Goal: Task Accomplishment & Management: Manage account settings

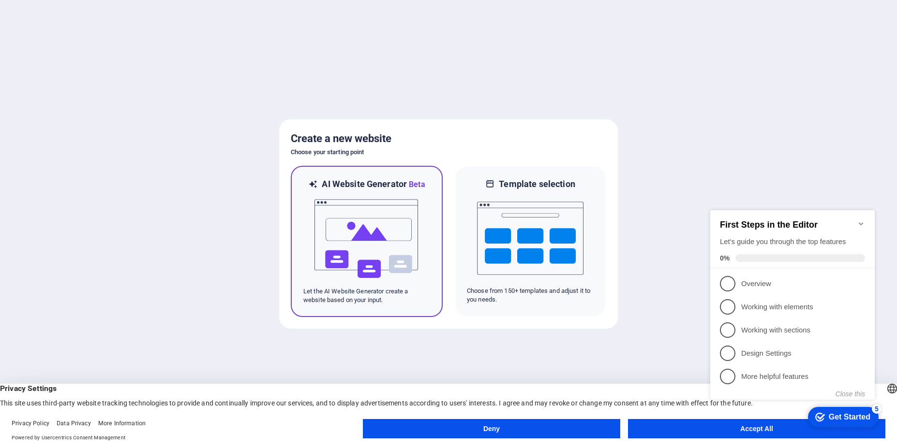
click at [371, 223] on img at bounding box center [366, 239] width 106 height 97
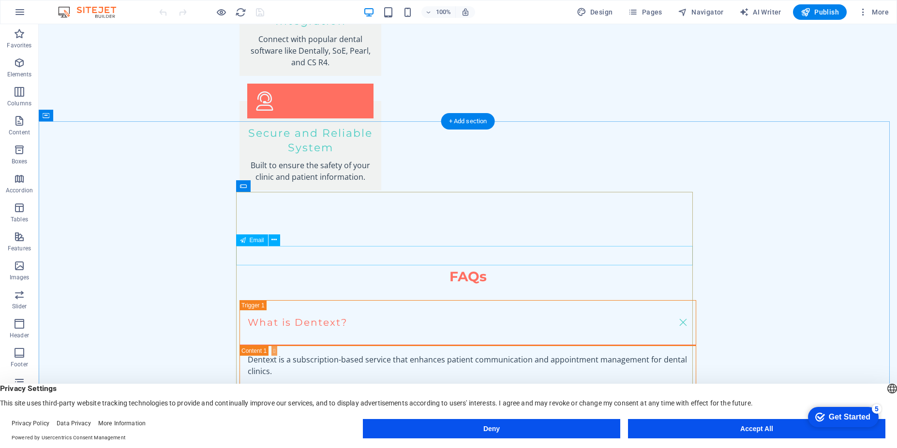
scroll to position [1753, 0]
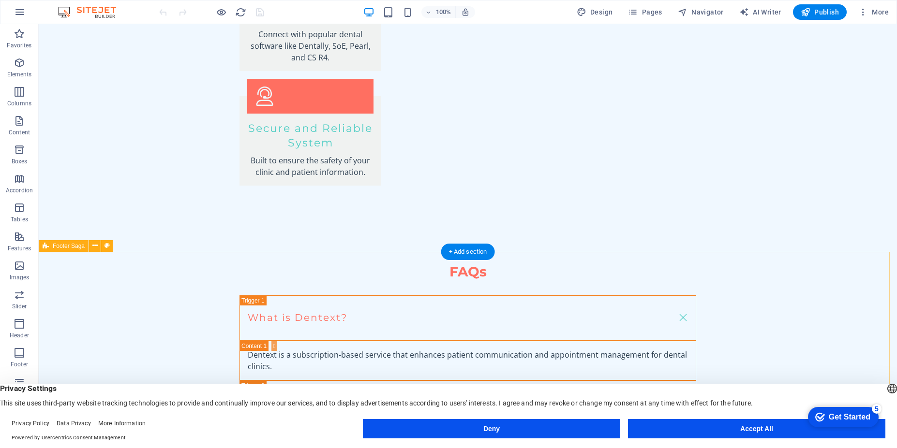
click at [94, 247] on icon at bounding box center [94, 246] width 5 height 10
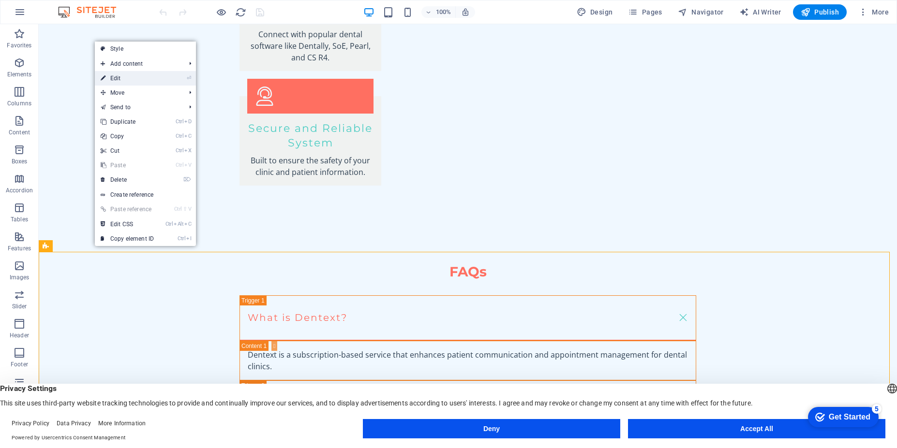
click at [120, 80] on link "⏎ Edit" at bounding box center [127, 78] width 65 height 15
select select "footer"
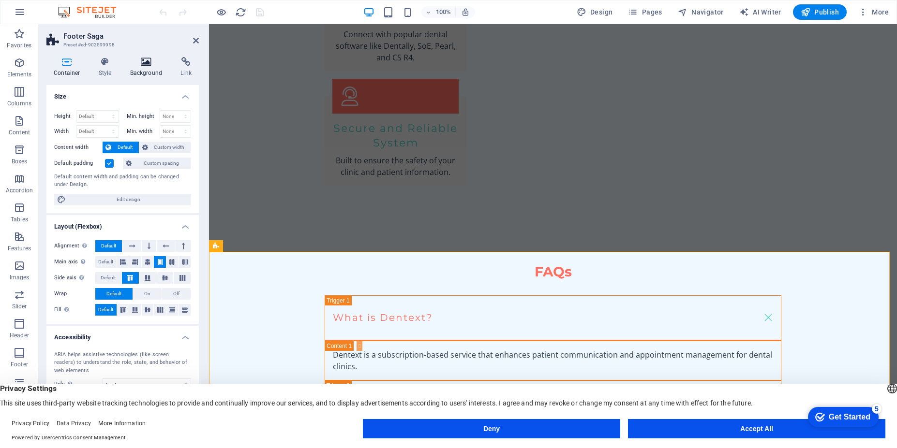
click at [151, 69] on h4 "Background" at bounding box center [148, 67] width 51 height 20
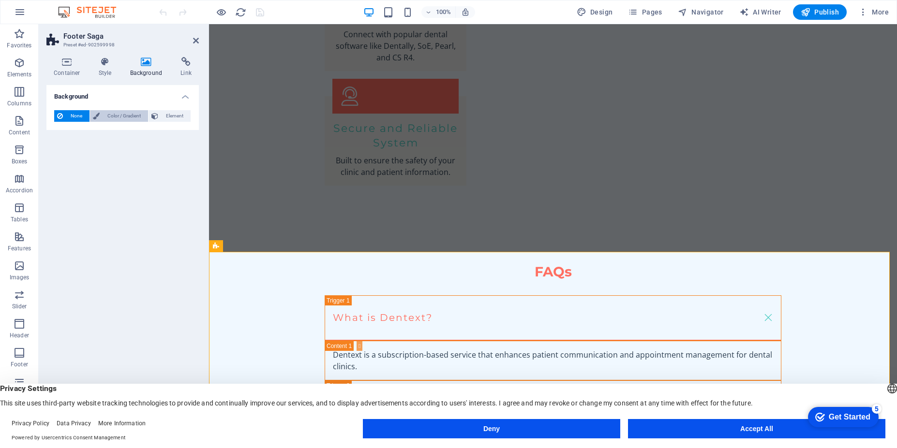
click at [118, 120] on span "Color / Gradient" at bounding box center [124, 116] width 43 height 12
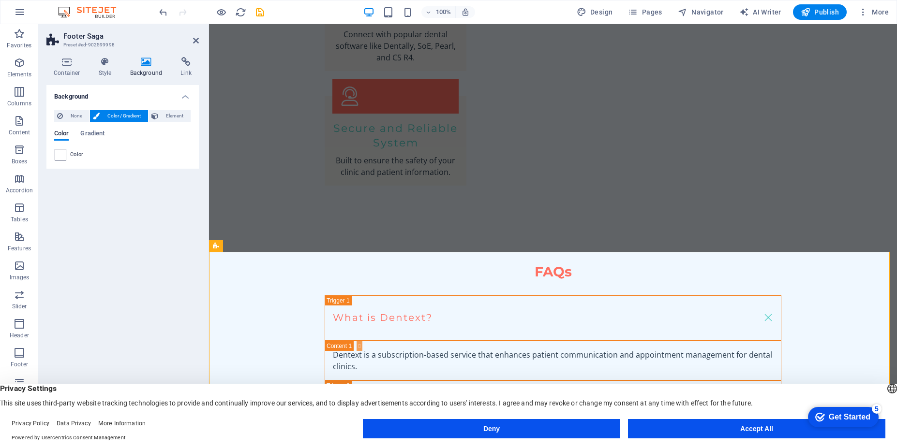
click at [61, 157] on span at bounding box center [60, 154] width 11 height 11
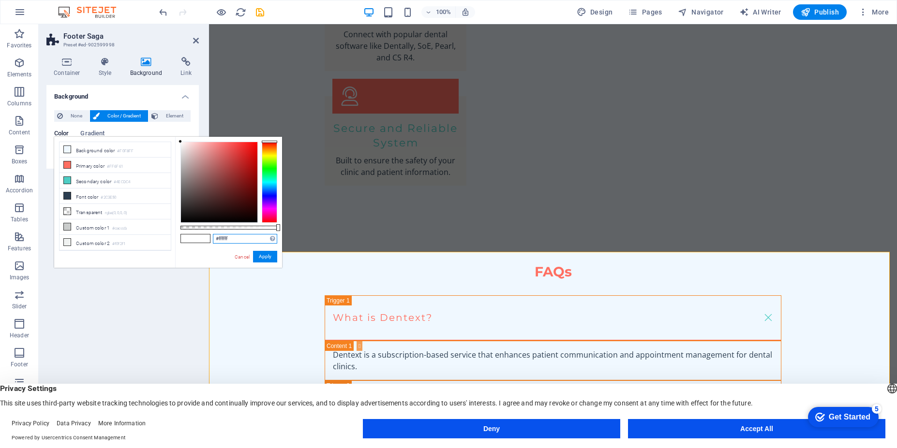
drag, startPoint x: 246, startPoint y: 239, endPoint x: 205, endPoint y: 240, distance: 41.6
click at [205, 240] on div "#ffffff Supported formats #0852ed rgb(8, 82, 237) rgba(8, 82, 237, 90%) hsv(221…" at bounding box center [228, 272] width 107 height 271
paste input "Loremip do s ametconsecte-adipi elitsed doeiusmo temporincidi utl etdolo magnaa…"
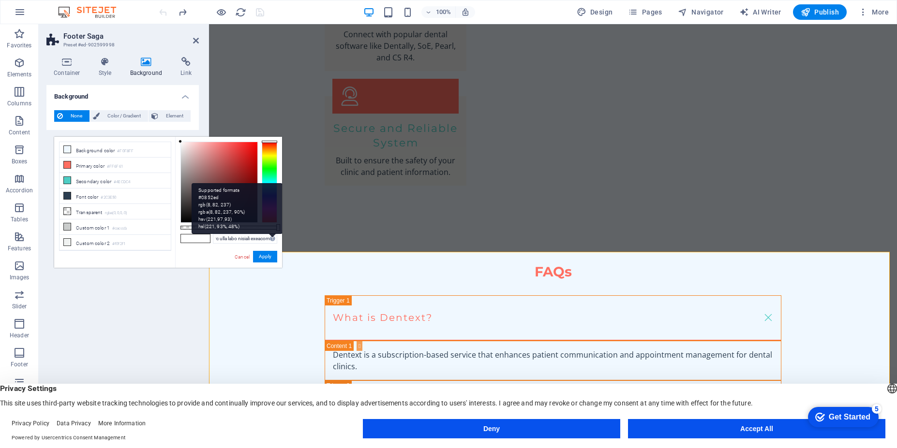
click at [272, 234] on div "Supported formats #0852ed rgb(8, 82, 237) rgba(8, 82, 237, 90%) hsv(221,97,93) …" at bounding box center [237, 208] width 91 height 51
click at [270, 234] on div "Supported formats #0852ed rgb(8, 82, 237) rgba(8, 82, 237, 90%) hsv(221,97,93) …" at bounding box center [237, 208] width 91 height 51
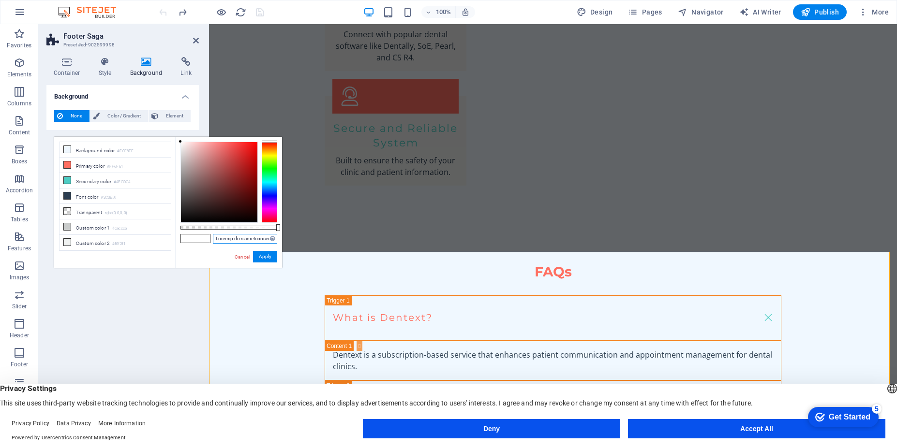
drag, startPoint x: 256, startPoint y: 238, endPoint x: 206, endPoint y: 237, distance: 50.8
click at [206, 237] on div "Supported formats #0852ed rgb(8, 82, 237) rgba(8, 82, 237, 90%) hsv(221,97,93) …" at bounding box center [228, 272] width 107 height 271
type input "lo ipsumd sitamet, consect adi elitseddoe tempori utlaboreetdol mag aliquae adm…"
paste input "E38679"
drag, startPoint x: 243, startPoint y: 238, endPoint x: 201, endPoint y: 238, distance: 41.6
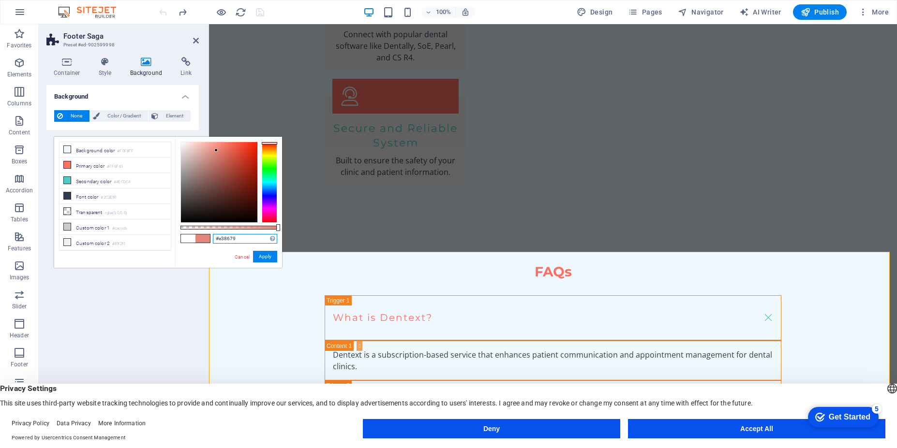
click at [201, 238] on div "#e38679 Supported formats #0852ed rgb(8, 82, 237) rgba(8, 82, 237, 90%) hsv(221…" at bounding box center [228, 272] width 107 height 271
paste input "E"
drag, startPoint x: 242, startPoint y: 237, endPoint x: 209, endPoint y: 240, distance: 33.6
click at [209, 240] on div "#e38679 Supported formats #0852ed rgb(8, 82, 237) rgba(8, 82, 237, 90%) hsv(221…" at bounding box center [228, 272] width 107 height 271
paste input "E"
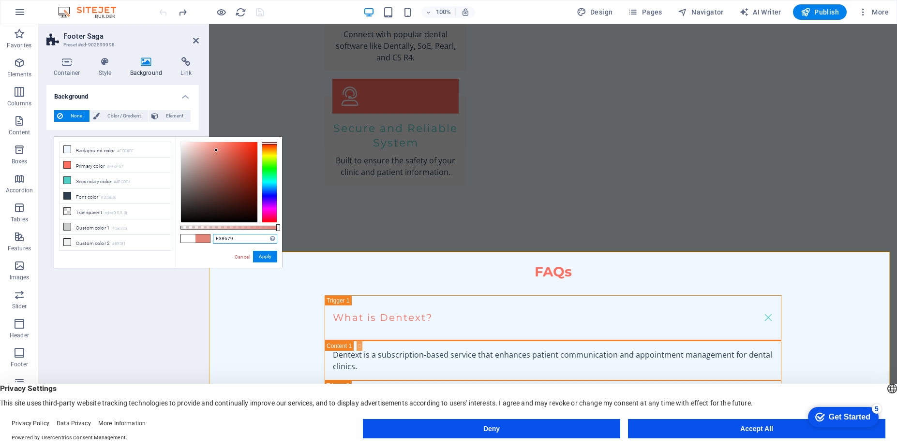
type input "#e38679"
click at [265, 257] on button "Apply" at bounding box center [265, 257] width 24 height 12
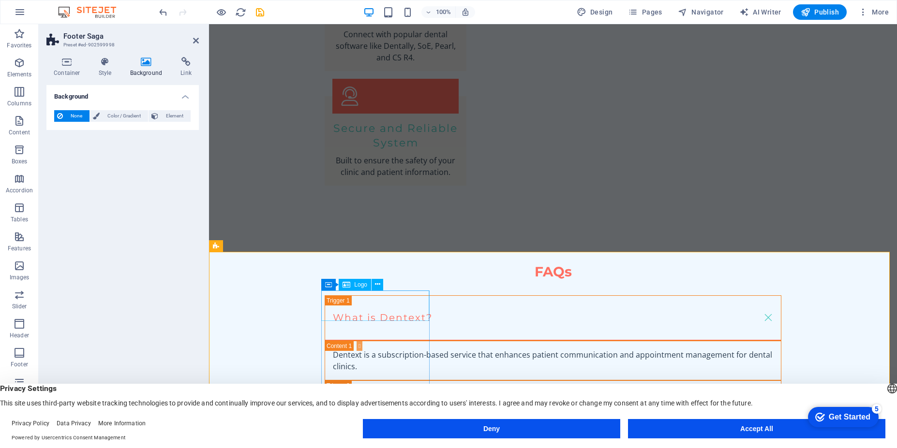
click at [362, 287] on span "Logo" at bounding box center [360, 285] width 13 height 6
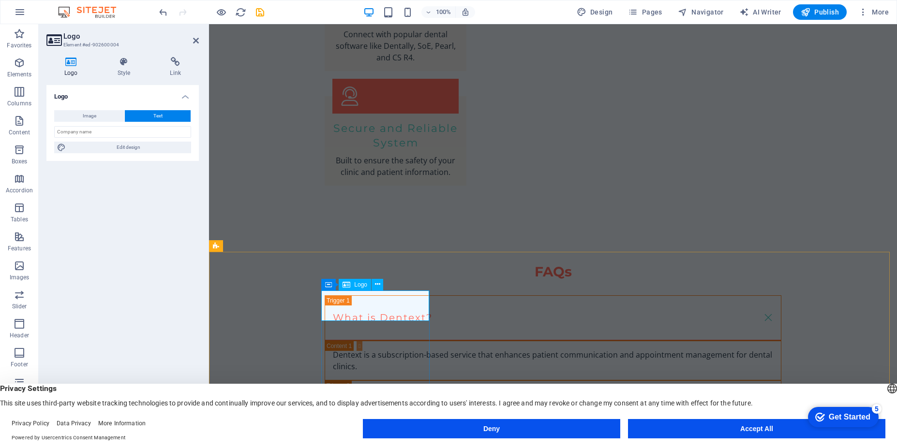
click at [357, 287] on span "Logo" at bounding box center [360, 285] width 13 height 6
click at [97, 118] on button "Image" at bounding box center [89, 116] width 70 height 12
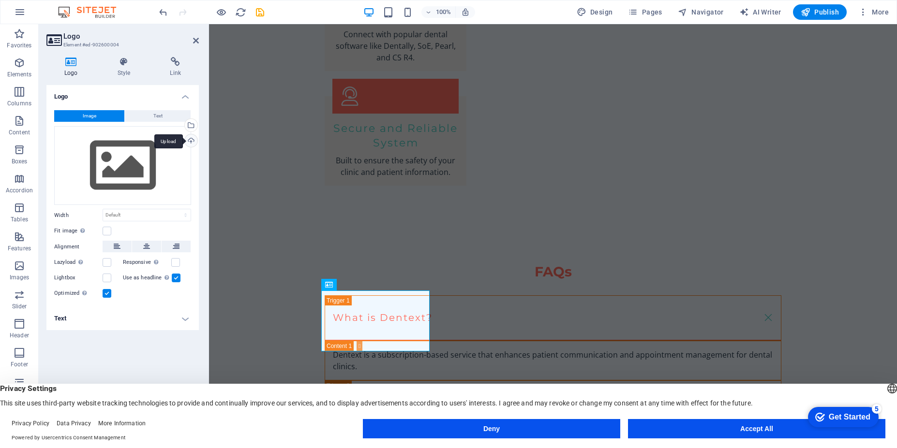
click at [190, 143] on div "Upload" at bounding box center [190, 141] width 15 height 15
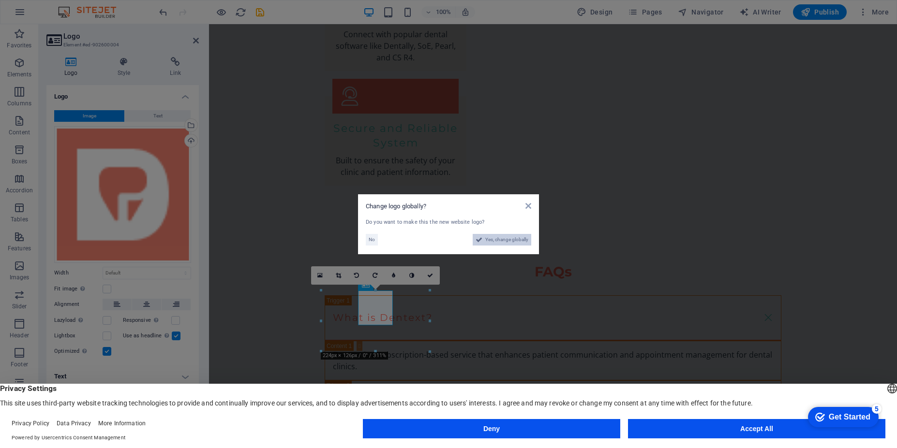
click at [496, 242] on span "Yes, change globally" at bounding box center [506, 240] width 43 height 12
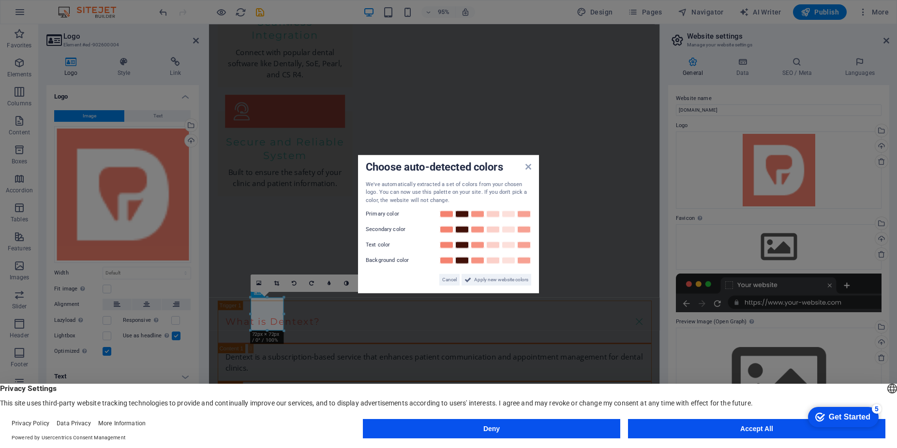
scroll to position [1749, 0]
drag, startPoint x: 491, startPoint y: 283, endPoint x: 297, endPoint y: 272, distance: 194.8
click at [491, 283] on span "Apply new website colors" at bounding box center [501, 280] width 54 height 12
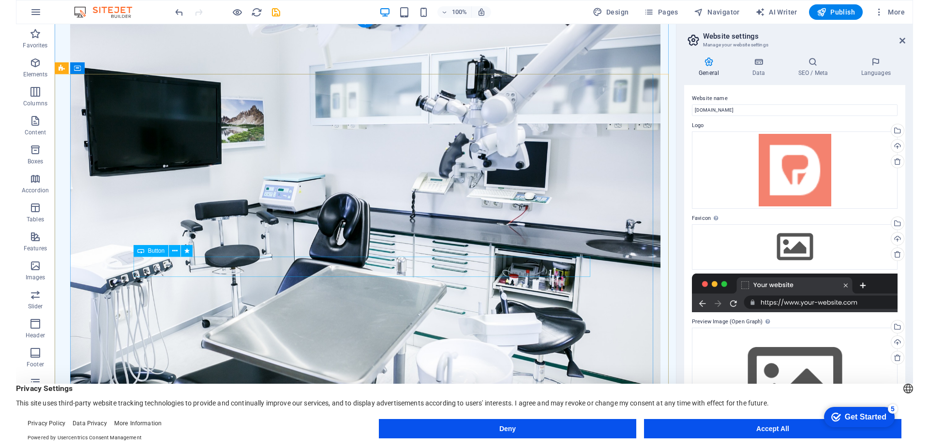
scroll to position [0, 0]
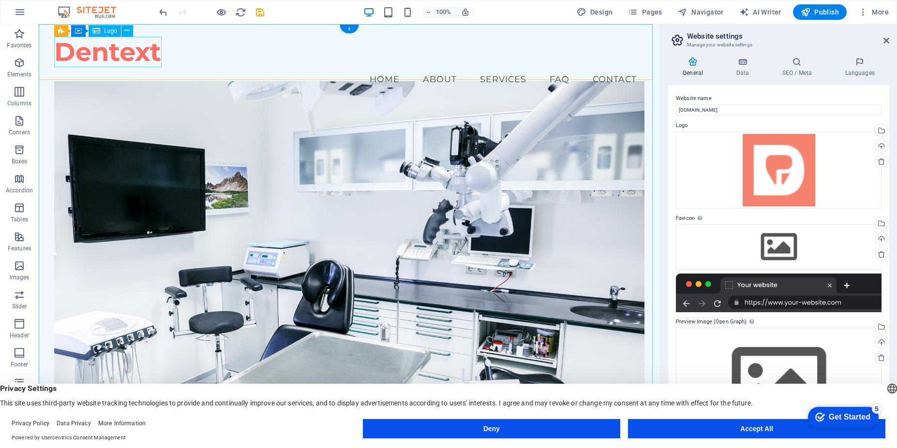
click at [131, 55] on div "Dentext" at bounding box center [349, 52] width 590 height 30
click at [106, 32] on span "Logo" at bounding box center [110, 31] width 13 height 6
click at [95, 51] on div "Dentext" at bounding box center [349, 52] width 590 height 30
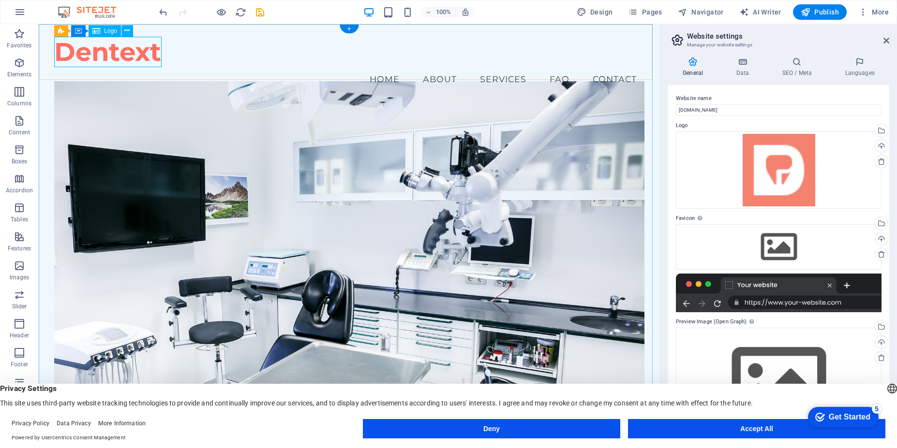
select select "px"
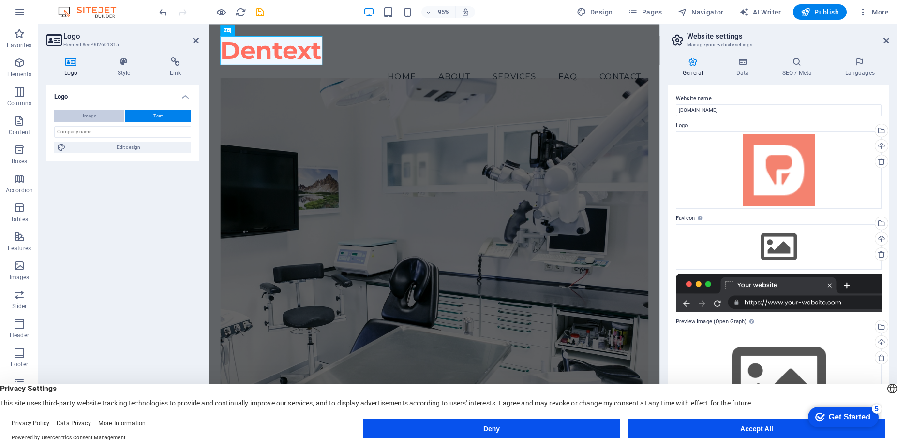
click at [106, 117] on button "Image" at bounding box center [89, 116] width 70 height 12
select select "DISABLED_OPTION_VALUE"
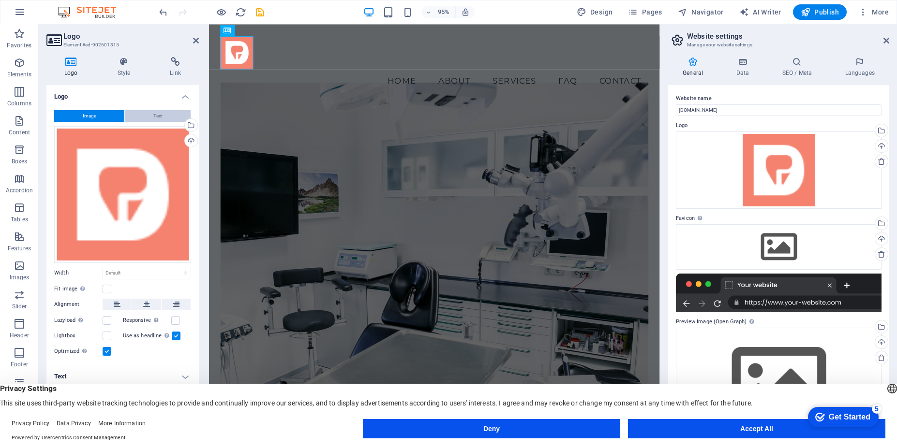
click at [148, 118] on button "Text" at bounding box center [158, 116] width 66 height 12
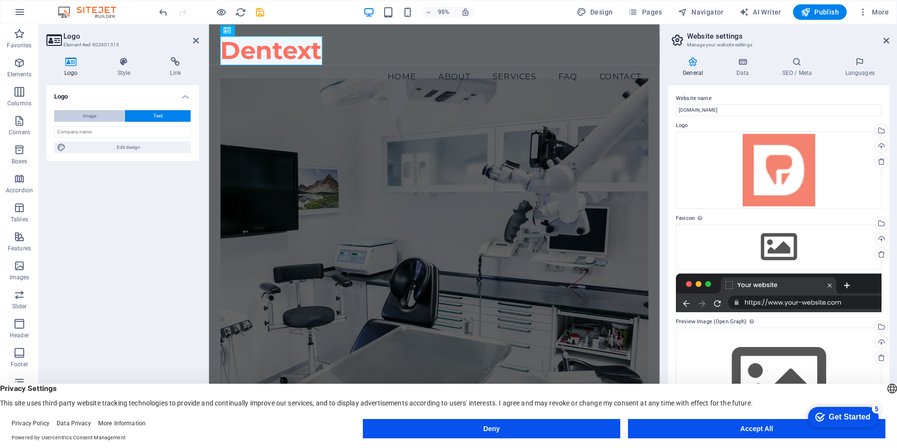
click at [79, 114] on button "Image" at bounding box center [89, 116] width 70 height 12
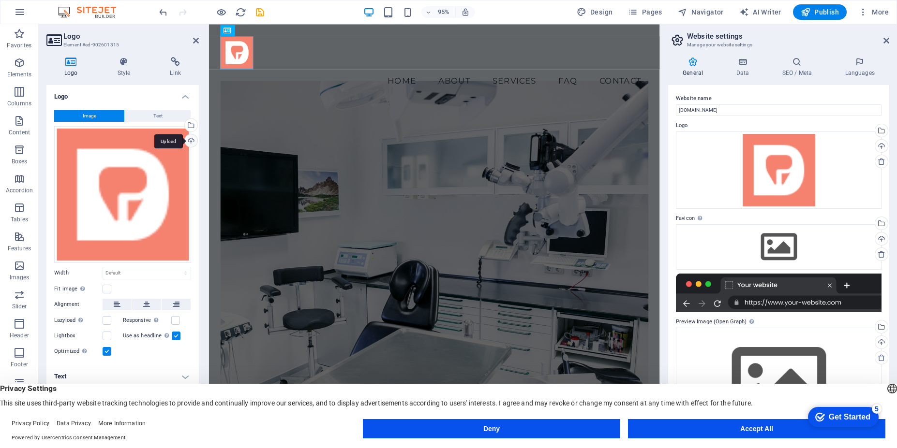
click at [190, 140] on div "Upload" at bounding box center [190, 141] width 15 height 15
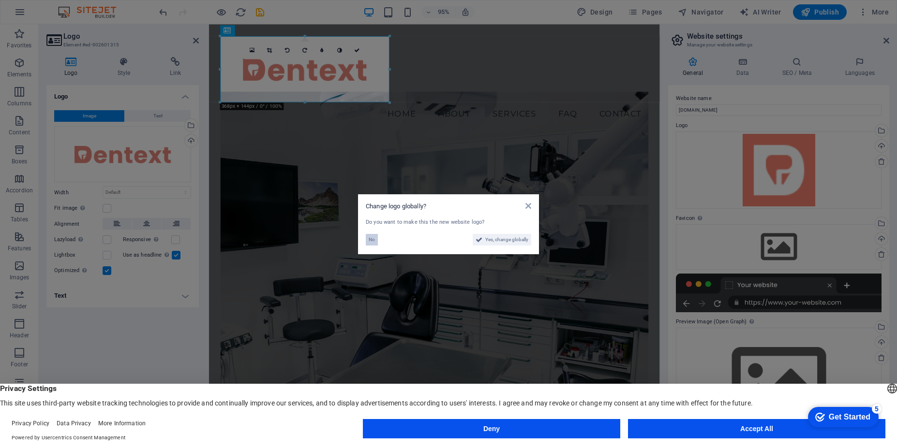
click at [368, 243] on button "No" at bounding box center [372, 240] width 12 height 12
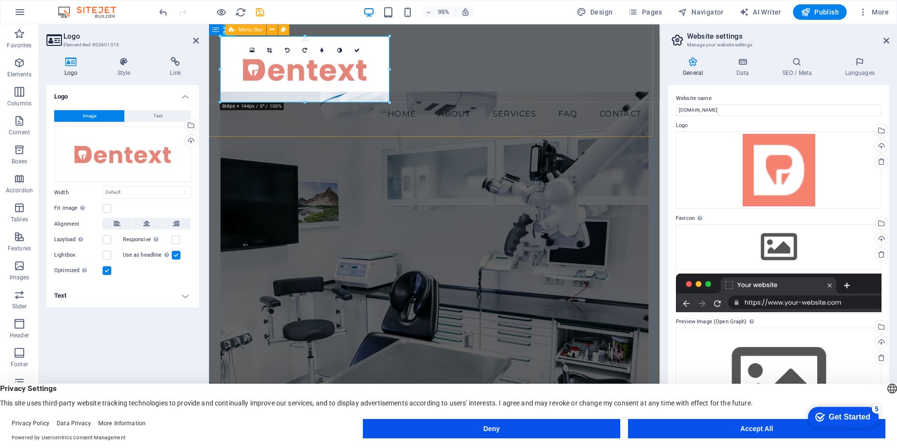
click at [504, 74] on div "Menu Home About Services FAQ Contact" at bounding box center [446, 83] width 475 height 119
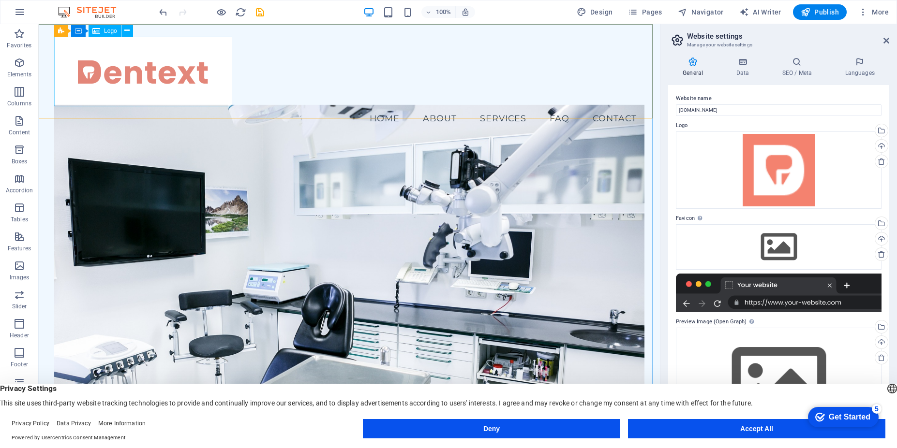
click at [106, 33] on span "Logo" at bounding box center [110, 31] width 13 height 6
click at [106, 32] on span "Logo" at bounding box center [110, 31] width 13 height 6
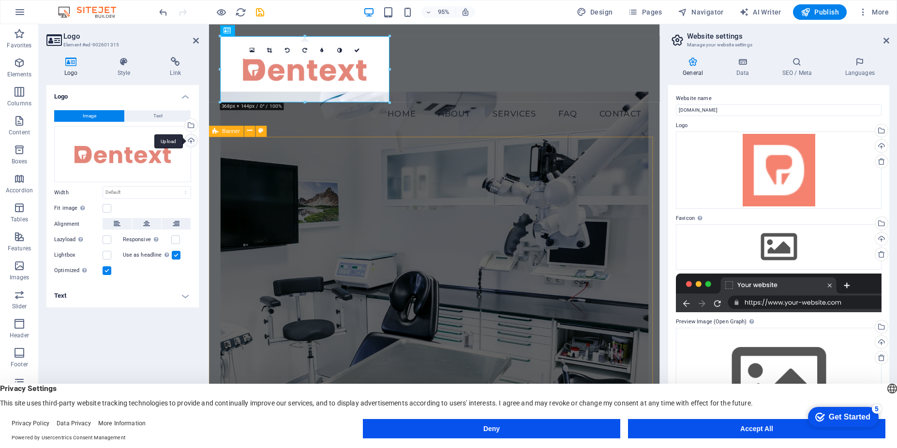
click at [191, 142] on div "Upload" at bounding box center [190, 141] width 15 height 15
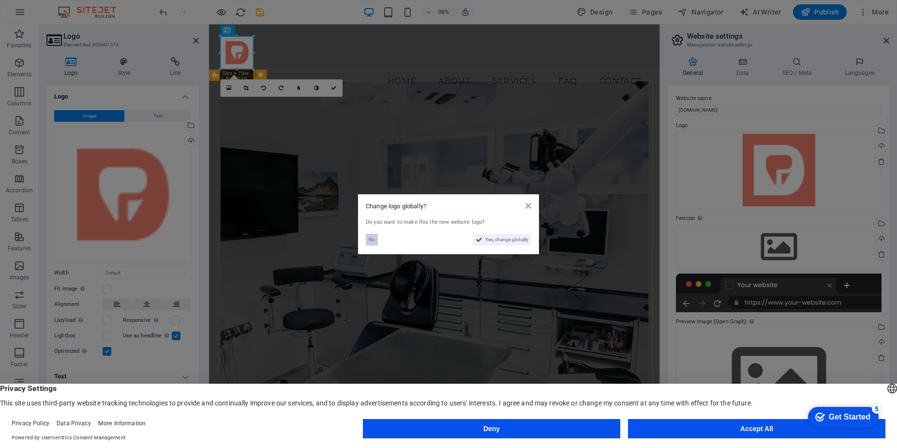
click at [373, 241] on span "No" at bounding box center [372, 240] width 6 height 12
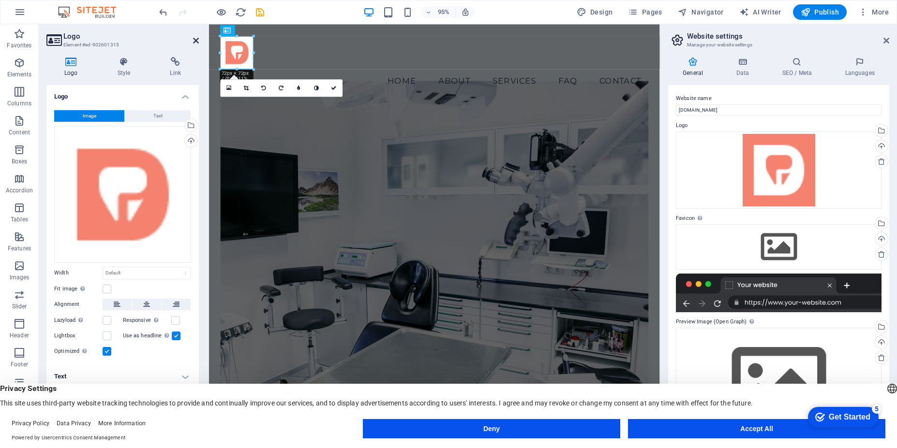
click at [197, 43] on icon at bounding box center [196, 41] width 6 height 8
